Goal: Transaction & Acquisition: Purchase product/service

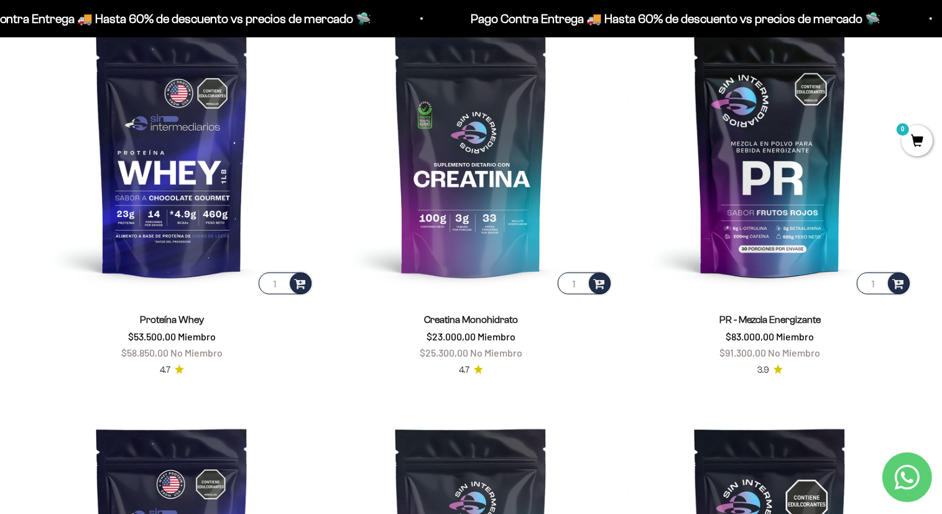
scroll to position [579, 0]
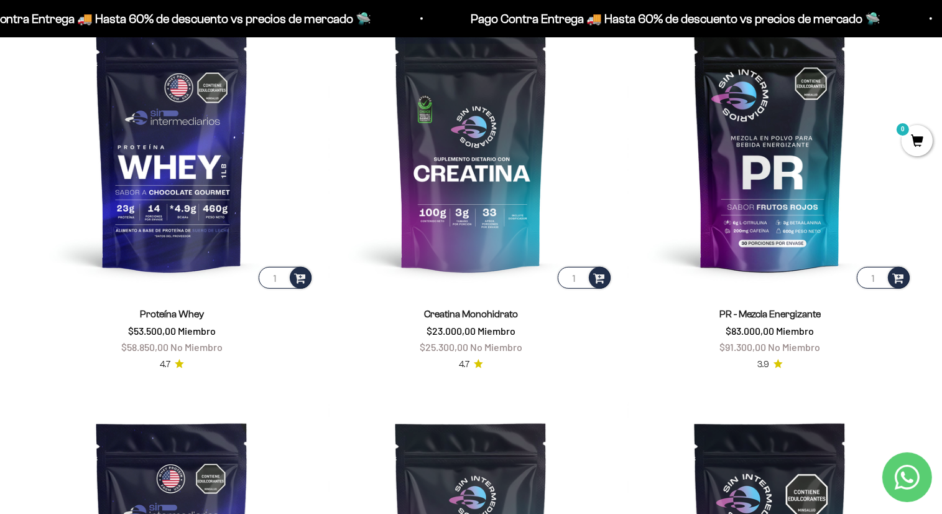
drag, startPoint x: 946, startPoint y: 45, endPoint x: 950, endPoint y: 99, distance: 53.6
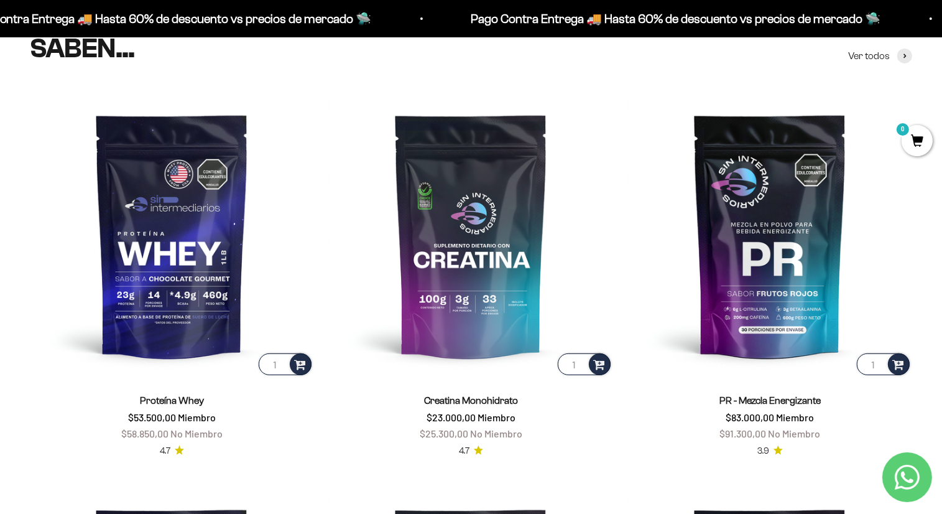
scroll to position [487, 0]
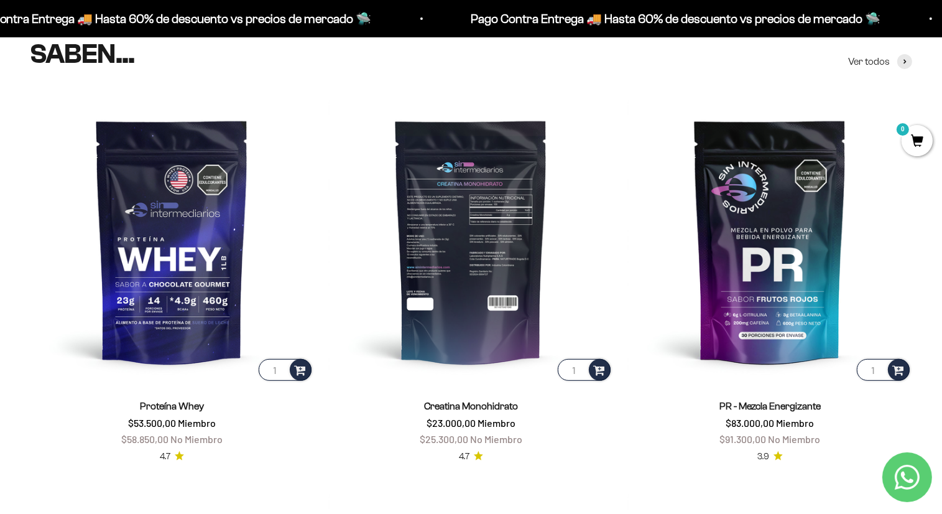
click at [520, 218] on img at bounding box center [471, 241] width 284 height 284
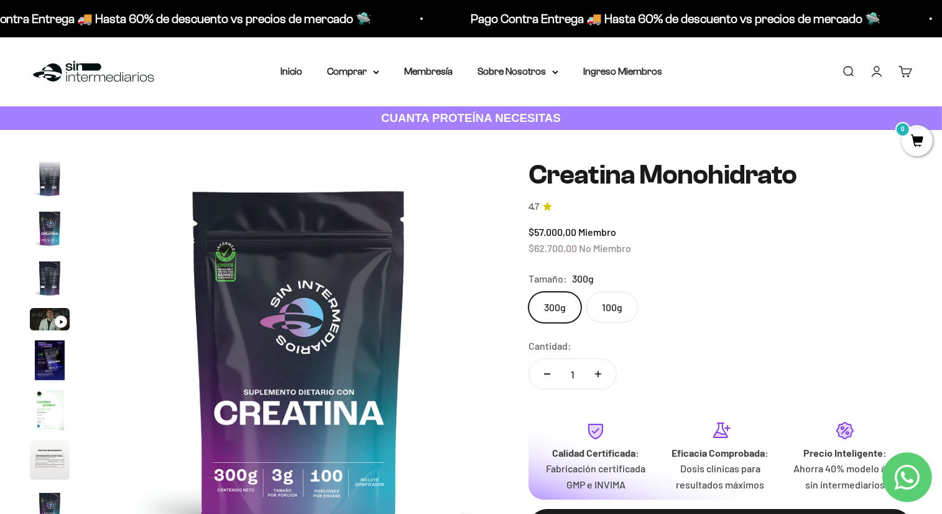
click at [619, 298] on label "100g" at bounding box center [612, 307] width 52 height 31
click at [528, 292] on input "100g" at bounding box center [528, 291] width 1 height 1
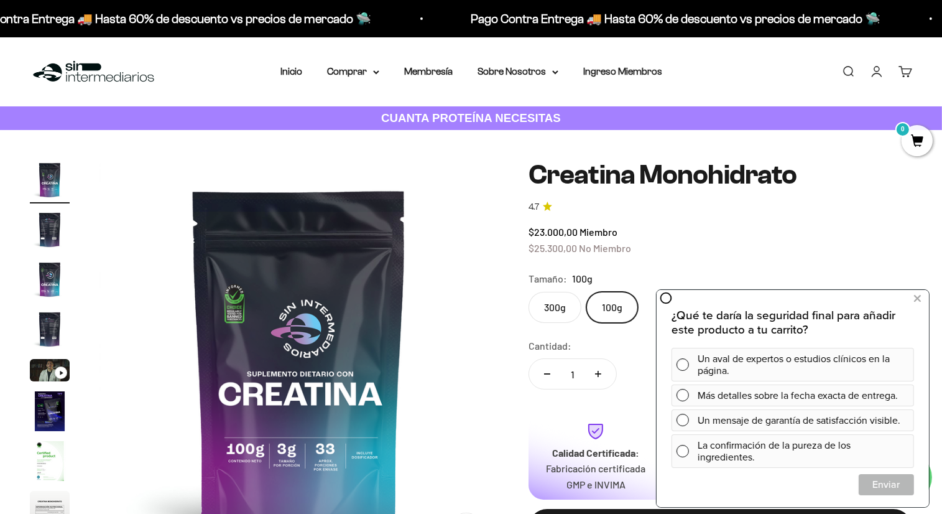
click at [553, 308] on label "300g" at bounding box center [554, 307] width 53 height 31
click at [528, 292] on input "300g" at bounding box center [528, 291] width 1 height 1
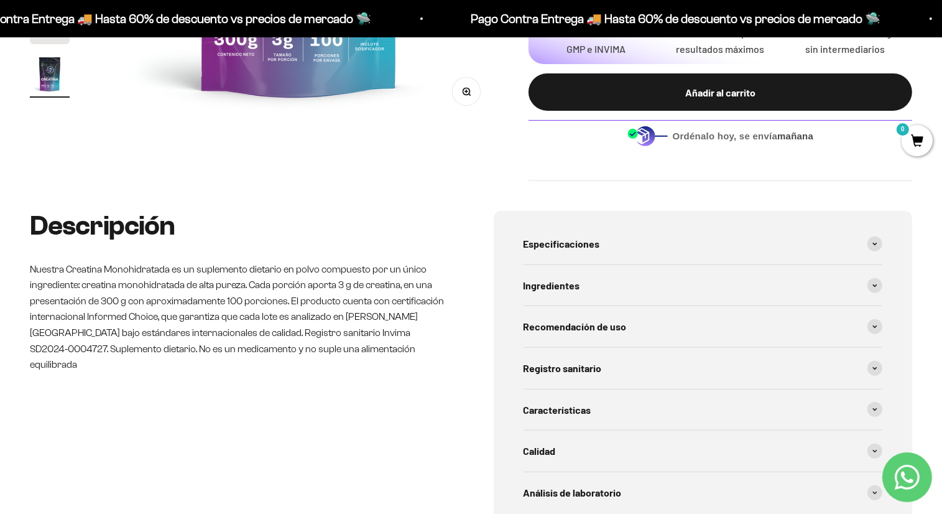
scroll to position [425, 0]
